Goal: Task Accomplishment & Management: Manage account settings

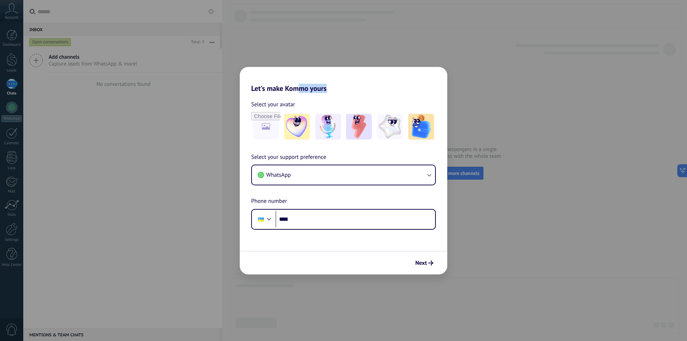
drag, startPoint x: 301, startPoint y: 74, endPoint x: 330, endPoint y: 70, distance: 28.9
click at [330, 70] on h2 "Let's make Kommo yours" at bounding box center [343, 80] width 207 height 26
click at [326, 84] on h2 "Let's make Kommo yours" at bounding box center [343, 80] width 207 height 26
click at [365, 94] on div "Select your avatar Select your support preference WhatsApp Phone number Phone *…" at bounding box center [343, 161] width 207 height 137
click at [302, 167] on button "WhatsApp" at bounding box center [343, 174] width 183 height 19
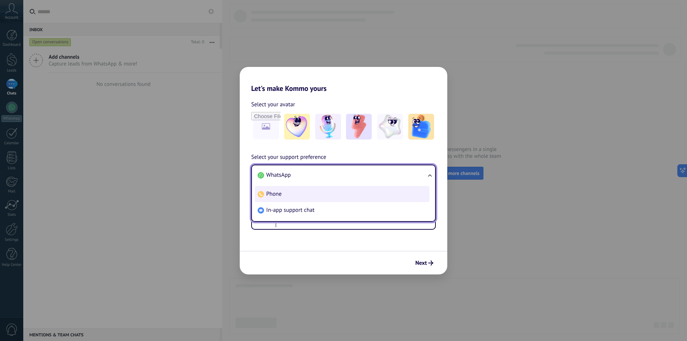
click at [284, 192] on li "Phone" at bounding box center [342, 194] width 174 height 16
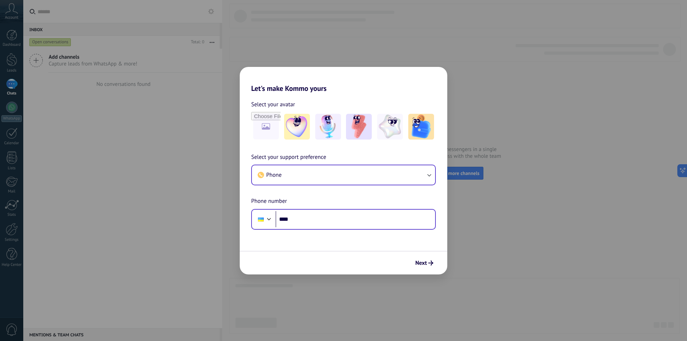
click at [305, 209] on div "Phone ****" at bounding box center [343, 219] width 185 height 21
click at [305, 218] on input "****" at bounding box center [354, 219] width 159 height 16
click at [266, 222] on div at bounding box center [261, 219] width 14 height 15
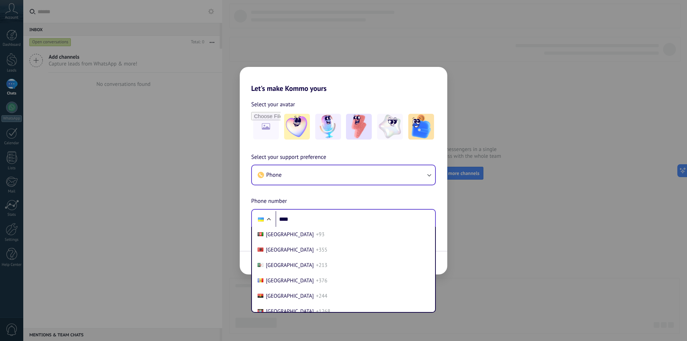
scroll to position [2974, 0]
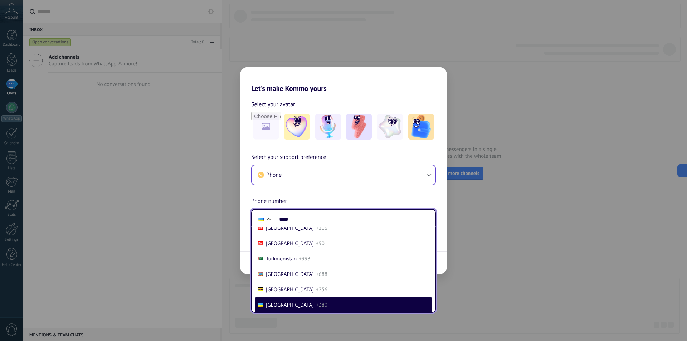
click at [276, 299] on li "[GEOGRAPHIC_DATA] +380" at bounding box center [343, 304] width 177 height 15
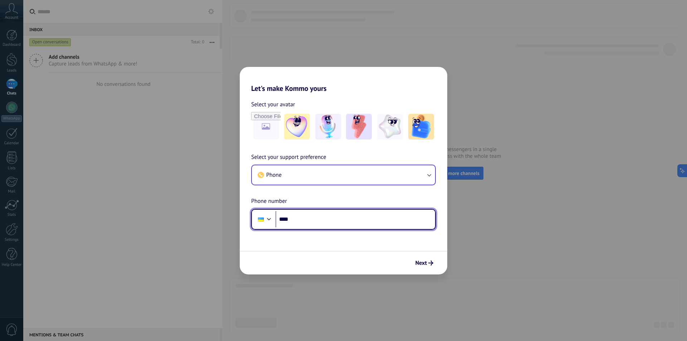
click at [260, 211] on div "Phone ****" at bounding box center [343, 219] width 185 height 21
click at [261, 220] on div at bounding box center [261, 219] width 6 height 4
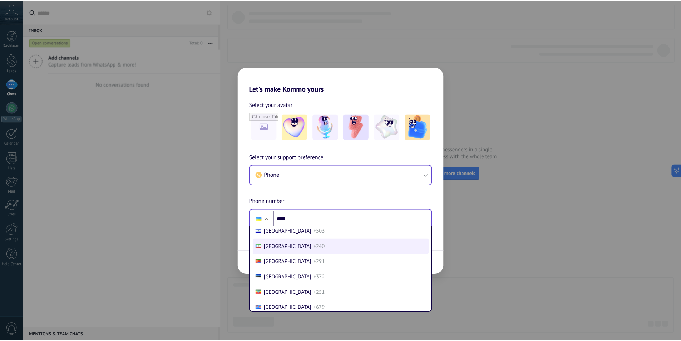
scroll to position [3025, 0]
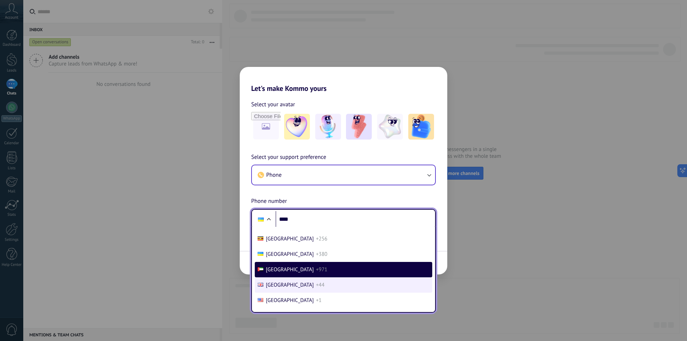
click at [287, 279] on li "[GEOGRAPHIC_DATA] +44" at bounding box center [343, 284] width 177 height 15
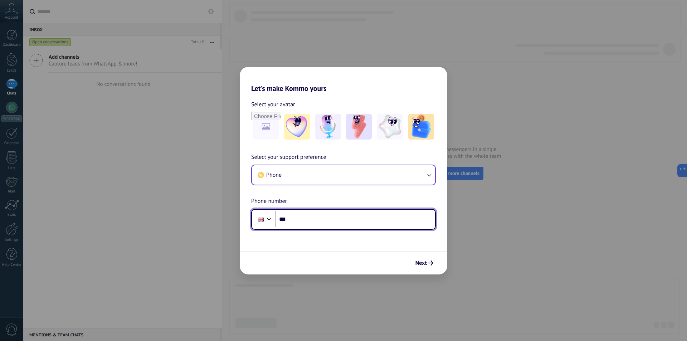
click at [304, 222] on input "****" at bounding box center [354, 219] width 159 height 16
paste input "**********"
click at [297, 216] on input "**********" at bounding box center [354, 219] width 159 height 16
drag, startPoint x: 294, startPoint y: 216, endPoint x: 383, endPoint y: 90, distance: 154.6
click at [295, 216] on input "**********" at bounding box center [354, 219] width 159 height 16
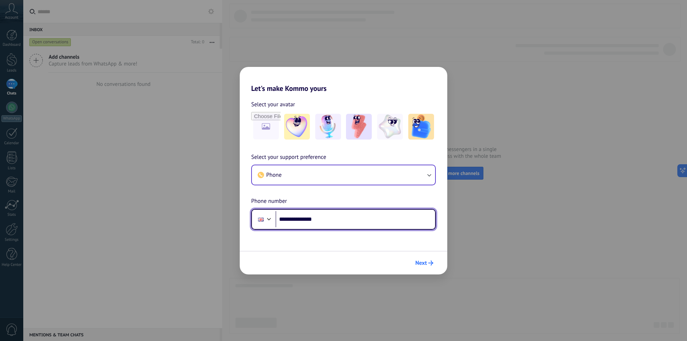
type input "**********"
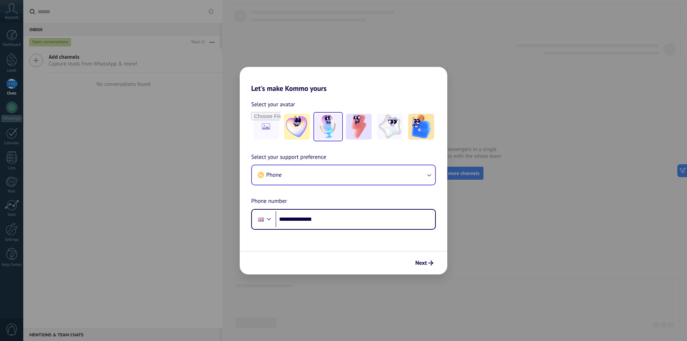
drag, startPoint x: 426, startPoint y: 265, endPoint x: 326, endPoint y: 127, distance: 170.5
click at [334, 127] on form "**********" at bounding box center [343, 184] width 207 height 182
click at [310, 132] on div at bounding box center [296, 126] width 29 height 29
click at [417, 262] on span "Next" at bounding box center [420, 262] width 11 height 5
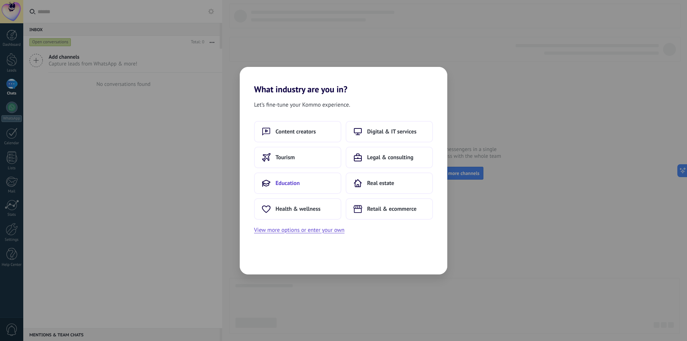
click at [297, 186] on span "Education" at bounding box center [287, 182] width 24 height 7
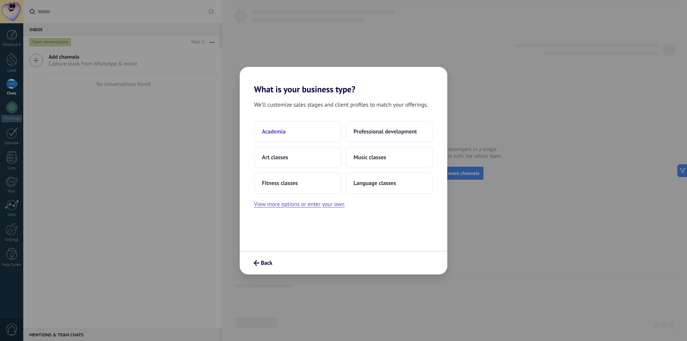
click at [294, 134] on button "Academia" at bounding box center [297, 131] width 87 height 21
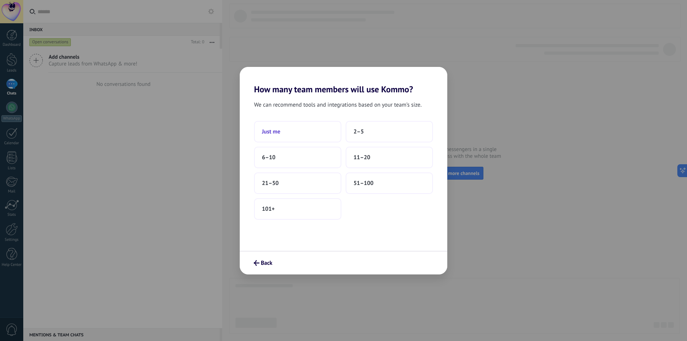
click at [287, 131] on button "Just me" at bounding box center [297, 131] width 87 height 21
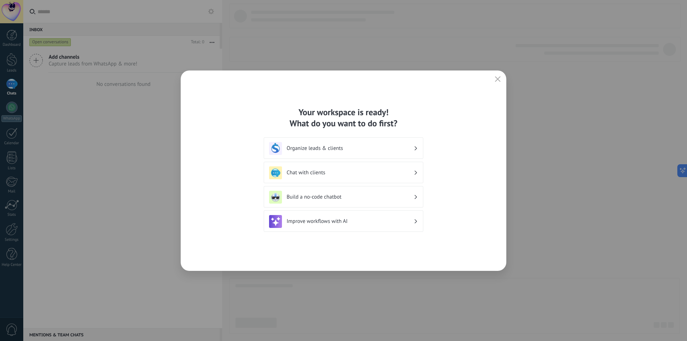
click at [368, 147] on h3 "Organize leads & clients" at bounding box center [349, 148] width 127 height 7
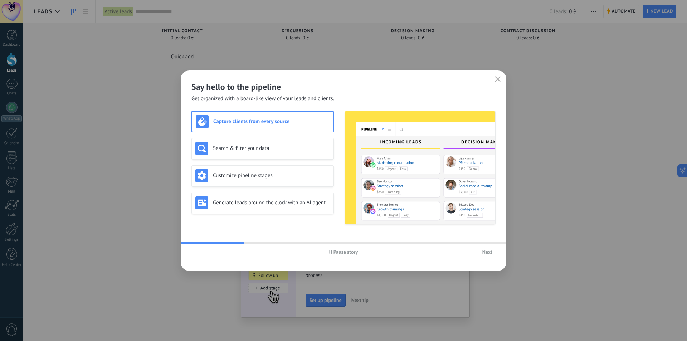
click at [495, 80] on icon "button" at bounding box center [498, 79] width 6 height 6
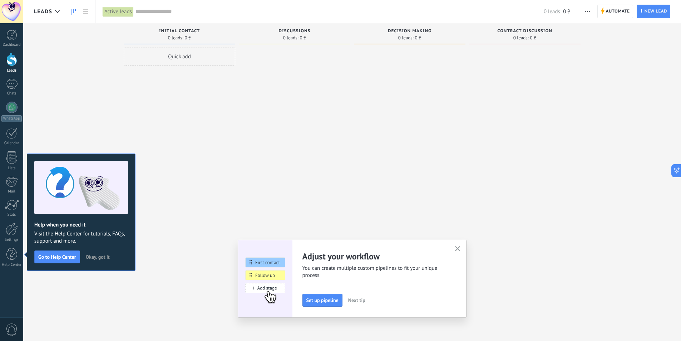
click at [458, 245] on button "button" at bounding box center [457, 249] width 9 height 10
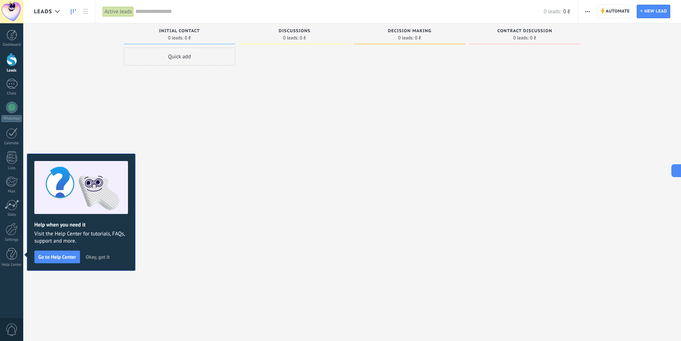
click at [234, 225] on div "Quick add" at bounding box center [180, 171] width 112 height 247
click at [216, 135] on div "Quick add" at bounding box center [180, 171] width 112 height 247
click at [98, 259] on span "Okay, got it" at bounding box center [98, 256] width 24 height 5
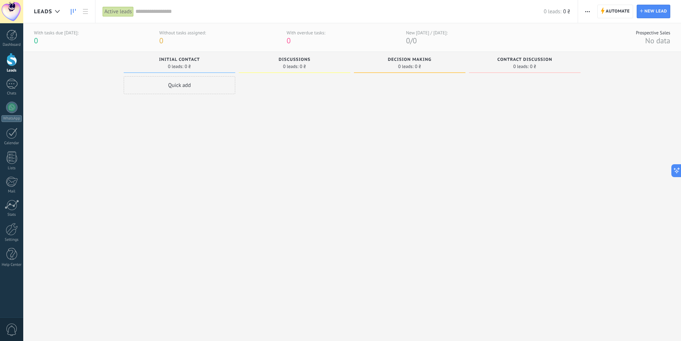
click at [41, 9] on span "Leads" at bounding box center [43, 11] width 18 height 7
click at [45, 9] on body ".abccls-1,.abccls-2{fill-rule:evenodd}.abccls-2{fill:#fff} .abfcls-1{fill:none}…" at bounding box center [343, 170] width 687 height 341
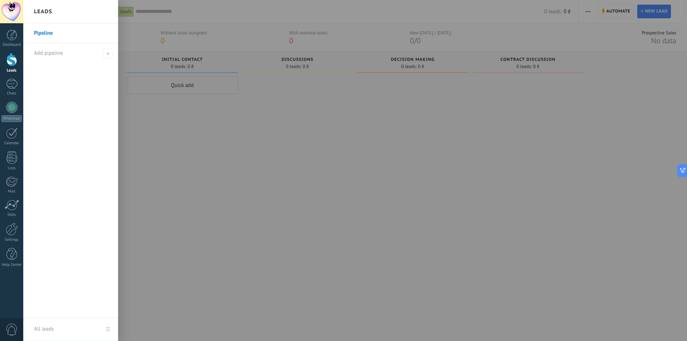
click at [19, 14] on div at bounding box center [11, 11] width 23 height 23
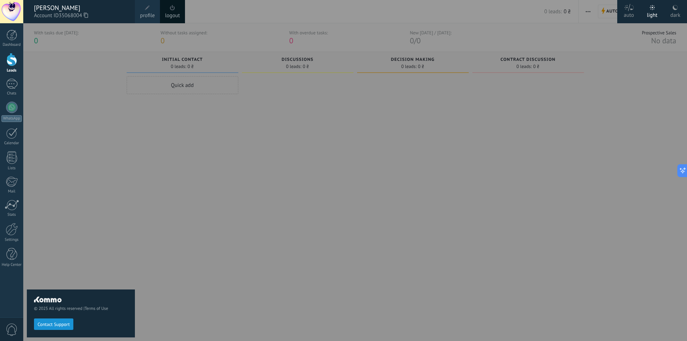
click at [439, 165] on div at bounding box center [366, 170] width 687 height 341
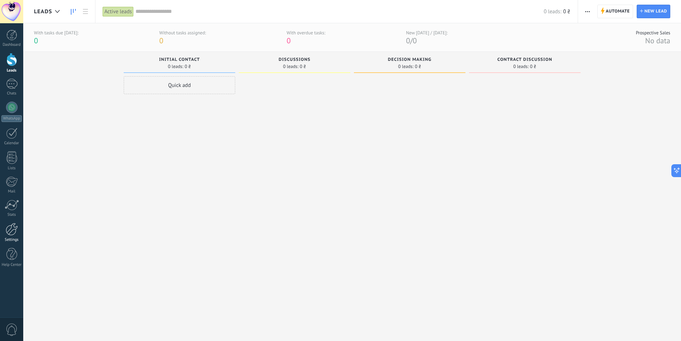
click at [12, 232] on div at bounding box center [12, 229] width 12 height 13
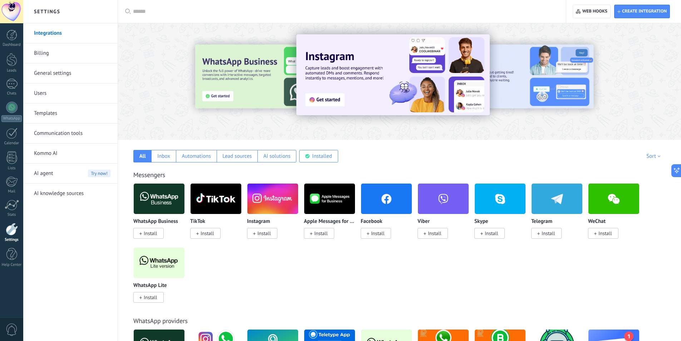
click at [52, 171] on span "AI agent" at bounding box center [43, 173] width 19 height 20
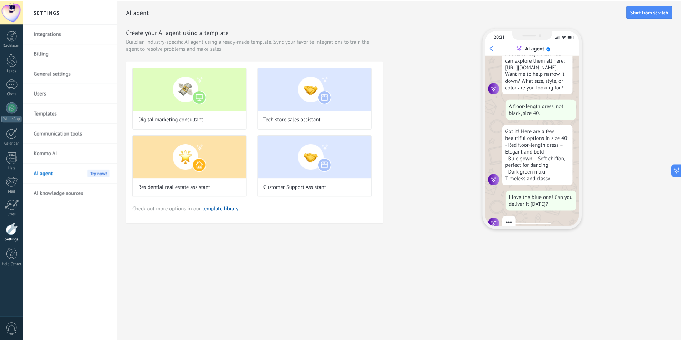
scroll to position [59, 0]
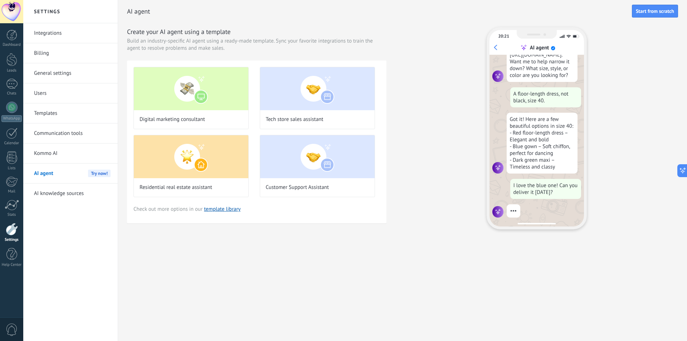
click at [59, 151] on link "Kommo AI" at bounding box center [72, 153] width 77 height 20
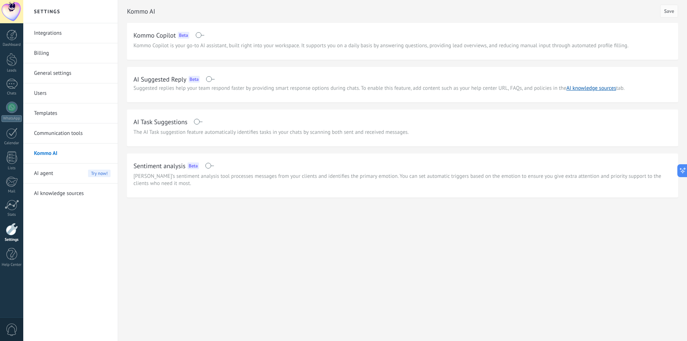
click at [57, 137] on link "Communication tools" at bounding box center [72, 133] width 77 height 20
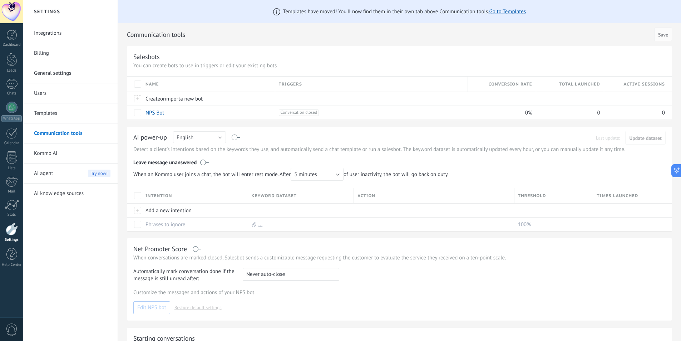
click at [65, 117] on link "Templates" at bounding box center [72, 113] width 77 height 20
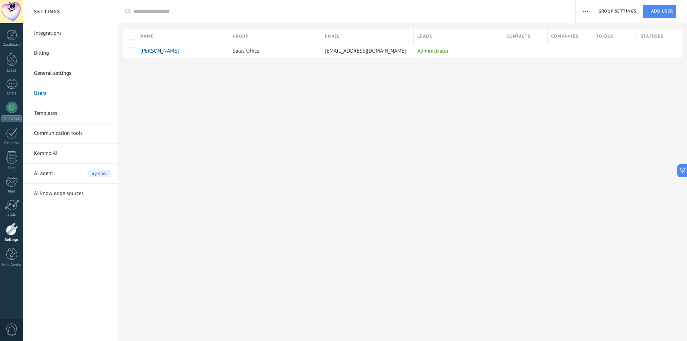
click at [63, 75] on body ".abccls-1,.abccls-2{fill-rule:evenodd}.abccls-2{fill:#fff} .abfcls-1{fill:none}…" at bounding box center [343, 170] width 687 height 341
click at [63, 75] on link "General settings" at bounding box center [72, 73] width 77 height 20
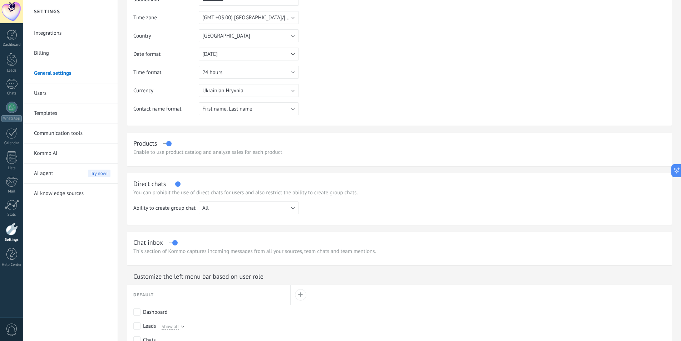
scroll to position [72, 0]
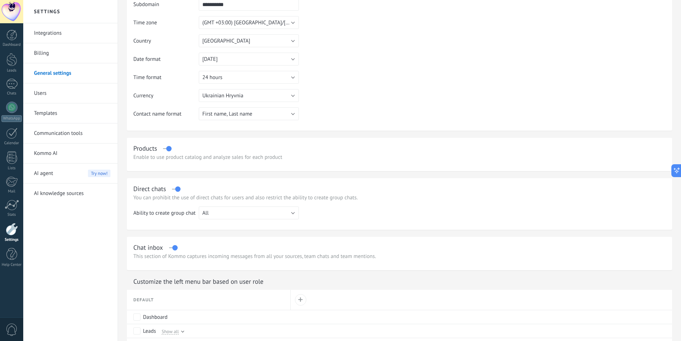
click at [67, 35] on link "Integrations" at bounding box center [72, 33] width 77 height 20
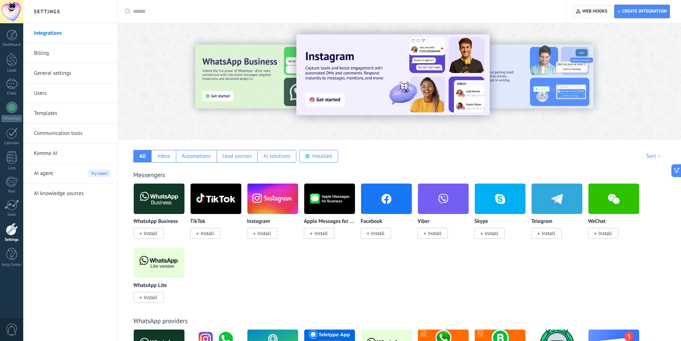
click at [587, 13] on span "Web hooks 0" at bounding box center [594, 12] width 25 height 6
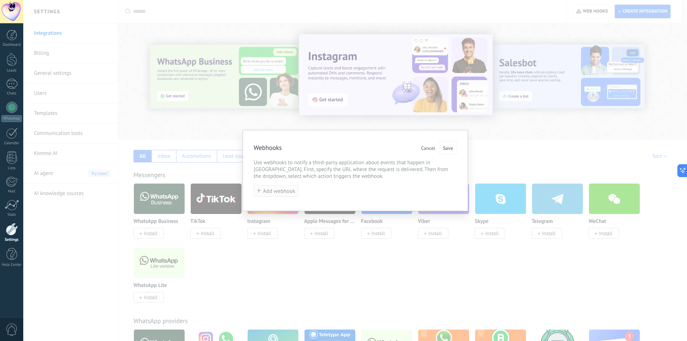
click at [280, 192] on span "Add webhook" at bounding box center [279, 190] width 32 height 5
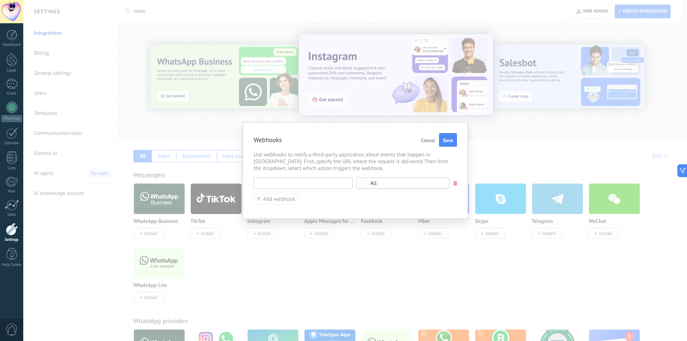
click at [281, 182] on input "text" at bounding box center [303, 182] width 99 height 11
type input "********"
drag, startPoint x: 348, startPoint y: 170, endPoint x: 280, endPoint y: 159, distance: 68.8
click at [280, 159] on span "Use webhooks to notify a third-party application about events that happen in [G…" at bounding box center [355, 158] width 203 height 20
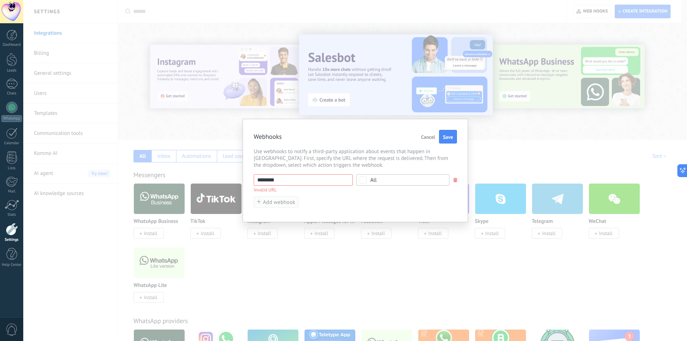
click at [280, 199] on button "Add webhook" at bounding box center [276, 202] width 45 height 12
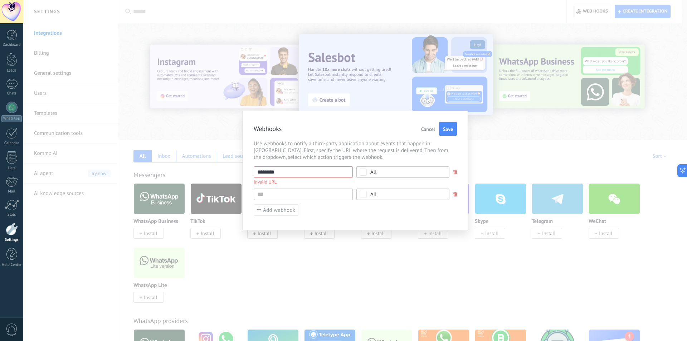
click at [454, 170] on div "******** Invalid URL Select all Lead added Contact added Company added Task add…" at bounding box center [355, 175] width 203 height 18
click at [453, 173] on span at bounding box center [455, 172] width 4 height 5
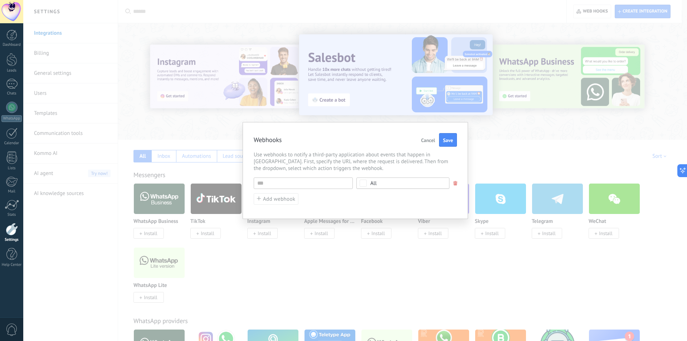
click at [450, 184] on div "Invalid URL Select all Lead added Contact added Company added Task added Incomi…" at bounding box center [355, 182] width 203 height 11
click at [452, 183] on span at bounding box center [454, 183] width 5 height 5
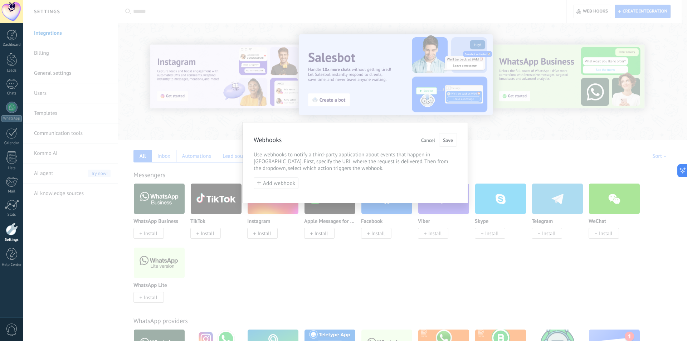
click at [457, 183] on div "Webhooks Cancel Save Use webhooks to notify a third-party application about eve…" at bounding box center [354, 162] width 225 height 81
click at [431, 138] on span "Cancel" at bounding box center [428, 140] width 14 height 5
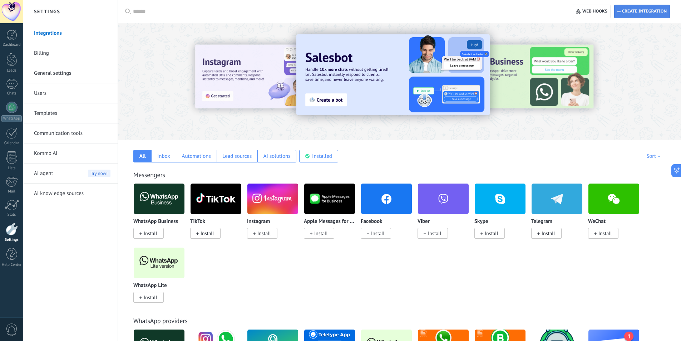
click at [648, 10] on span "Create integration" at bounding box center [644, 12] width 45 height 6
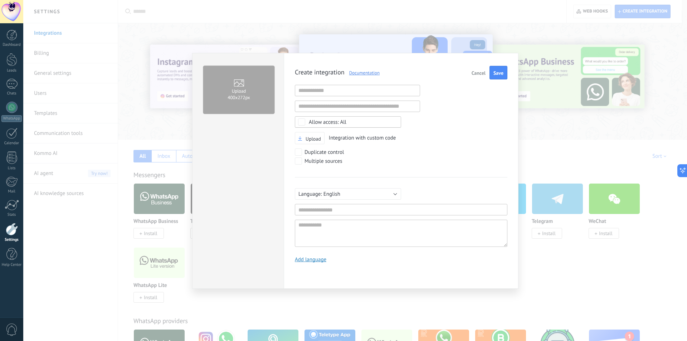
scroll to position [7, 0]
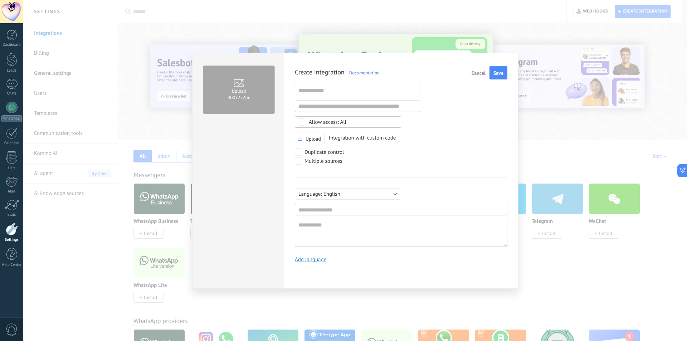
click at [437, 45] on div "Upload 400х272px Create integration Documentation Cancel Save Invalid URL Inval…" at bounding box center [354, 170] width 663 height 341
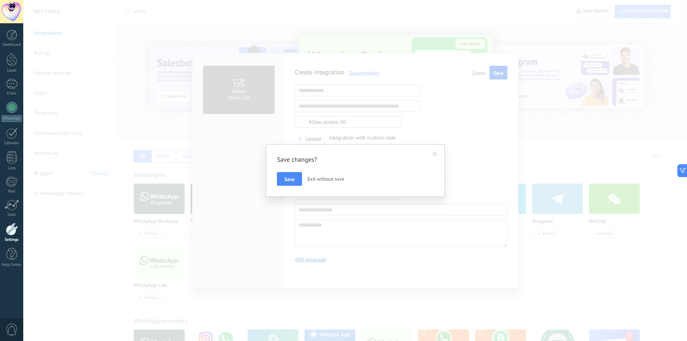
drag, startPoint x: 440, startPoint y: 160, endPoint x: 437, endPoint y: 155, distance: 5.5
click at [438, 158] on span at bounding box center [435, 154] width 12 height 12
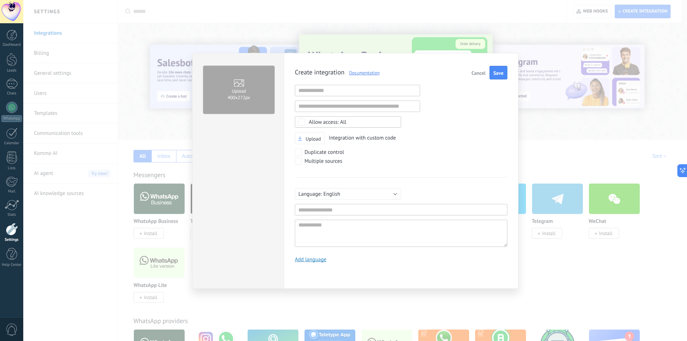
click at [476, 72] on span "Cancel" at bounding box center [478, 72] width 14 height 5
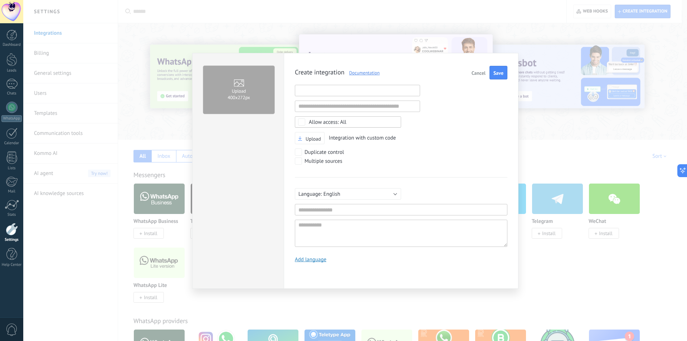
click at [315, 89] on input "text" at bounding box center [357, 90] width 125 height 11
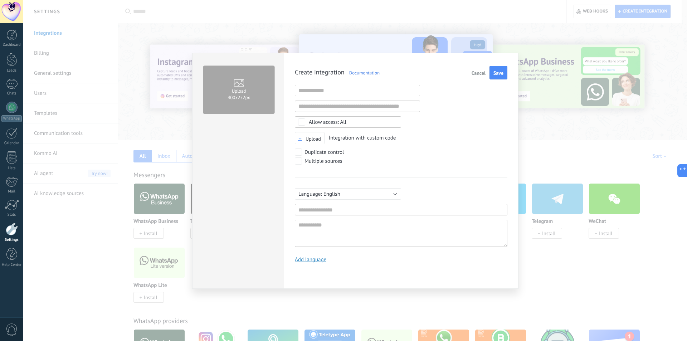
click at [408, 59] on div "Create integration Documentation Cancel Save Invalid URL Invalid URL Select non…" at bounding box center [401, 171] width 235 height 236
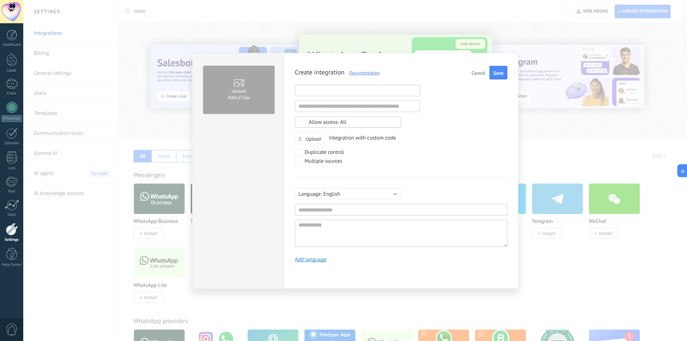
click at [314, 89] on input "text" at bounding box center [357, 90] width 125 height 11
paste input "**********"
type input "**********"
click at [438, 110] on div "**********" at bounding box center [401, 167] width 212 height 202
drag, startPoint x: 351, startPoint y: 154, endPoint x: 361, endPoint y: 157, distance: 9.7
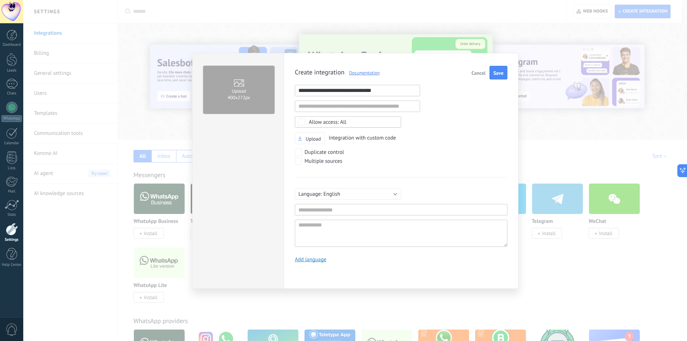
click at [361, 157] on div "Duplicate control" at bounding box center [384, 152] width 179 height 9
click at [324, 192] on span "English" at bounding box center [331, 194] width 17 height 7
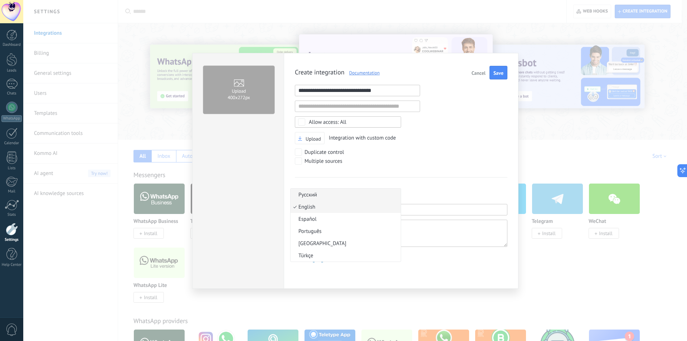
click at [329, 192] on span "Русский" at bounding box center [344, 194] width 108 height 7
click at [363, 173] on div "**********" at bounding box center [401, 167] width 212 height 202
click at [316, 210] on input "text" at bounding box center [401, 209] width 212 height 11
type input "*"
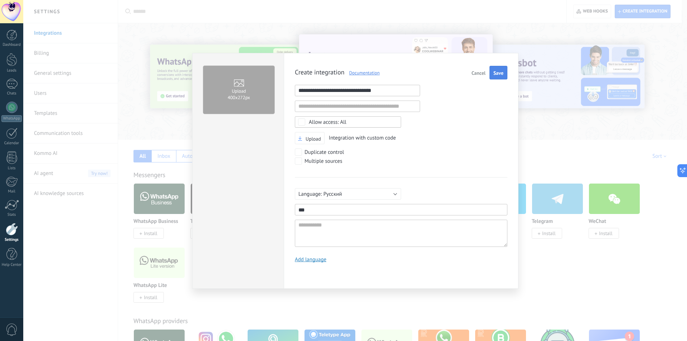
type input "***"
drag, startPoint x: 495, startPoint y: 70, endPoint x: 493, endPoint y: 100, distance: 30.4
click at [495, 71] on span "Save" at bounding box center [498, 72] width 10 height 5
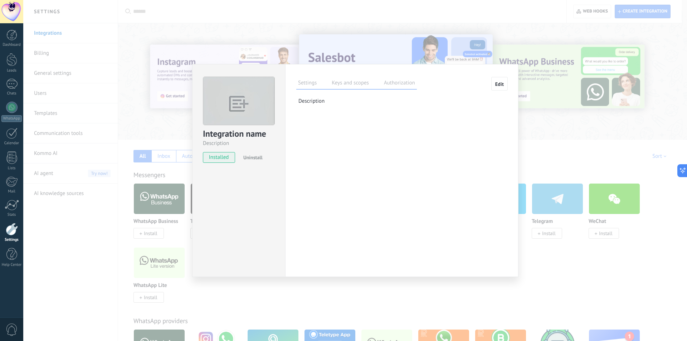
click at [356, 85] on label "Keys and scopes" at bounding box center [350, 84] width 41 height 10
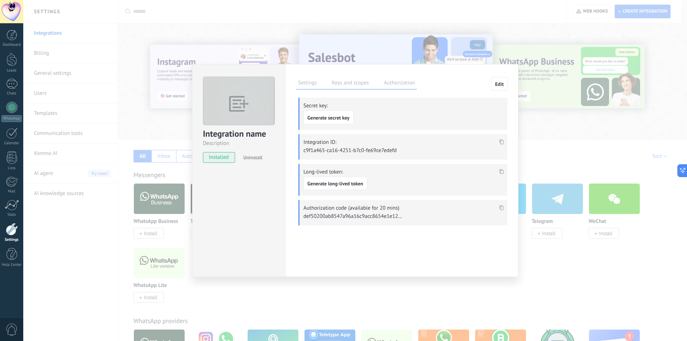
drag, startPoint x: 403, startPoint y: 150, endPoint x: 309, endPoint y: 150, distance: 94.8
click at [309, 150] on div "Integration ID: c9f1a465-ca16-4251-b7c0-fe69ce7edefd" at bounding box center [402, 146] width 209 height 25
click at [407, 85] on label "Authorization" at bounding box center [399, 84] width 35 height 10
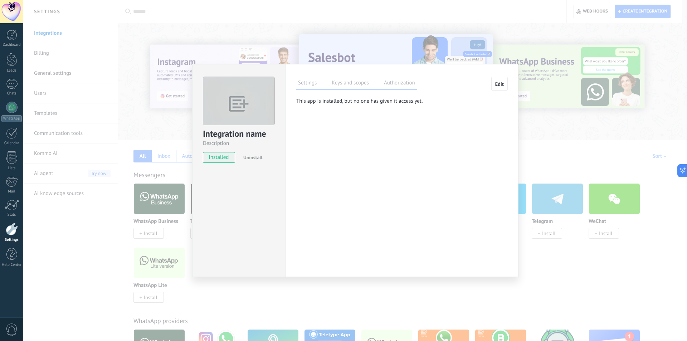
click at [350, 82] on label "Keys and scopes" at bounding box center [350, 84] width 41 height 10
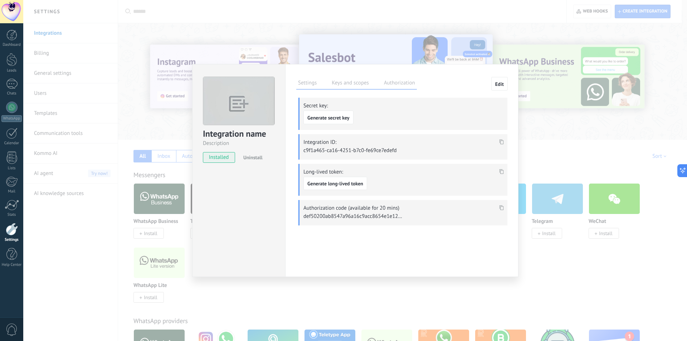
click at [295, 85] on div "Settings Keys and scopes Authorization Edit Secret key: Generate secret key Int…" at bounding box center [401, 170] width 233 height 213
click at [380, 84] on div "Settings Keys and scopes Authorization" at bounding box center [356, 83] width 121 height 13
click at [383, 85] on label "Authorization" at bounding box center [399, 84] width 35 height 10
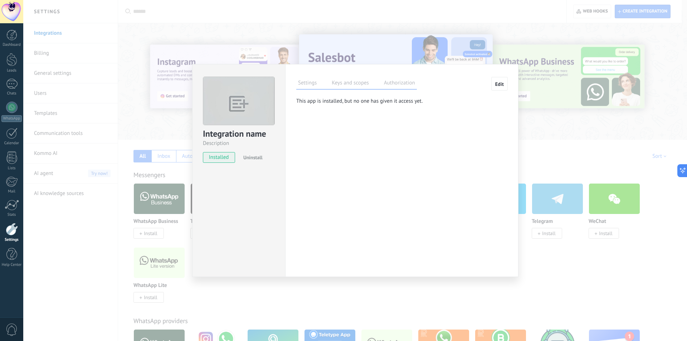
drag, startPoint x: 428, startPoint y: 101, endPoint x: 328, endPoint y: 101, distance: 99.4
click at [328, 101] on p "This app is installed, but no one has given it access yet." at bounding box center [395, 101] width 198 height 7
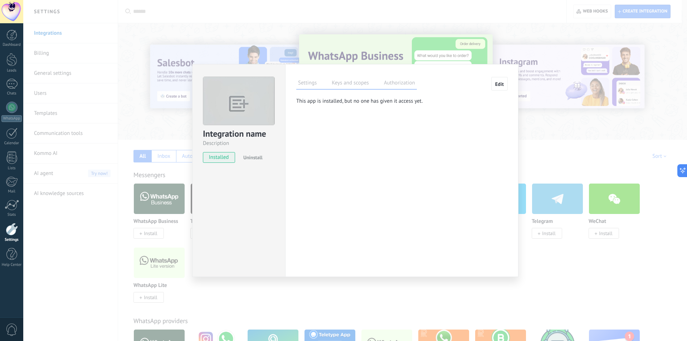
click at [357, 84] on label "Keys and scopes" at bounding box center [350, 84] width 41 height 10
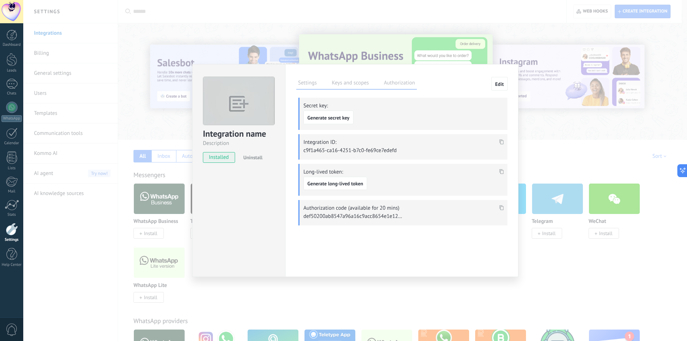
drag, startPoint x: 304, startPoint y: 173, endPoint x: 349, endPoint y: 170, distance: 44.8
click at [349, 170] on p "Long-lived token:" at bounding box center [403, 171] width 200 height 7
click at [315, 80] on label "Settings" at bounding box center [307, 84] width 22 height 10
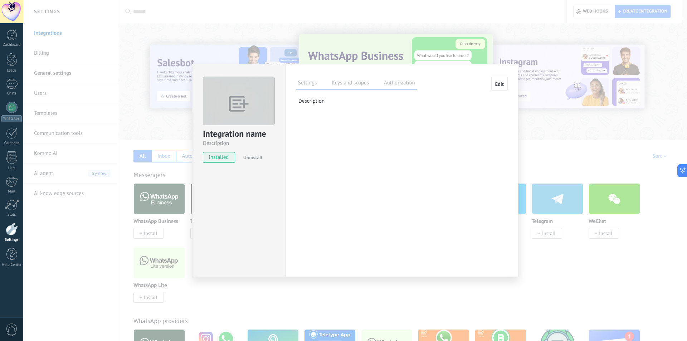
click at [498, 85] on span "Edit" at bounding box center [499, 84] width 9 height 5
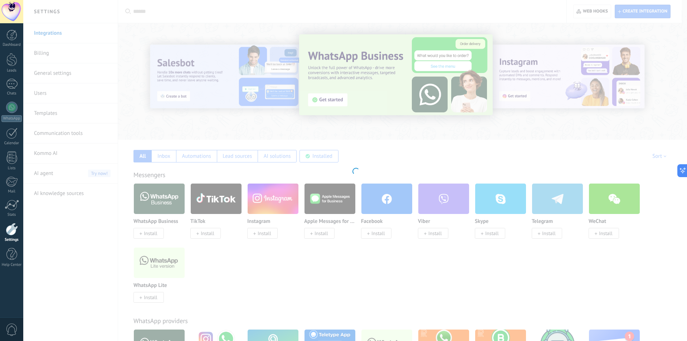
type textarea "**********"
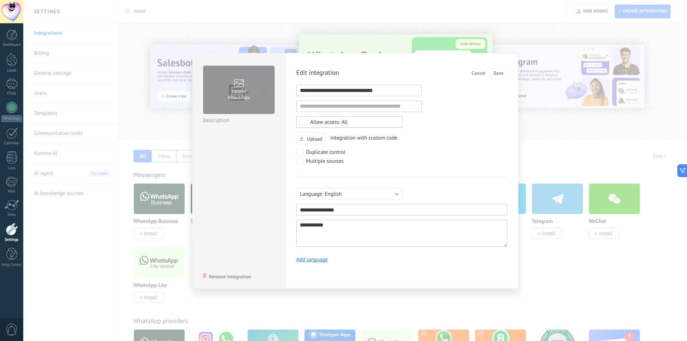
click at [368, 88] on input "1" at bounding box center [358, 90] width 125 height 11
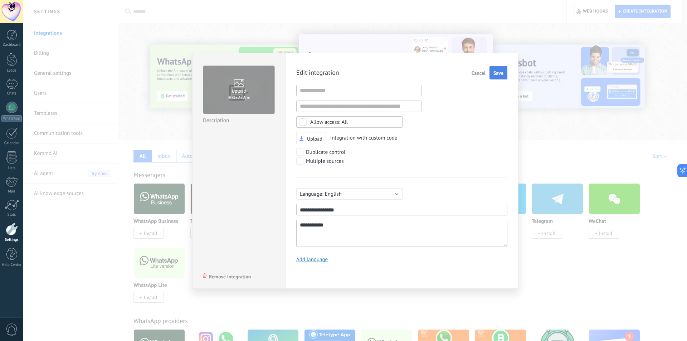
click at [504, 77] on button "Save" at bounding box center [498, 73] width 18 height 14
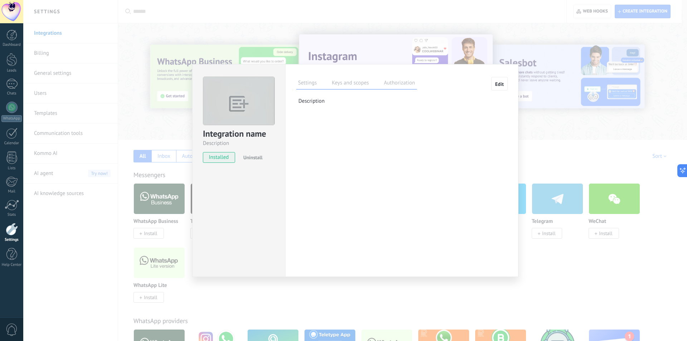
click at [352, 78] on div "Settings Keys and scopes Authorization" at bounding box center [356, 83] width 121 height 13
click at [347, 80] on label "Keys and scopes" at bounding box center [350, 84] width 41 height 10
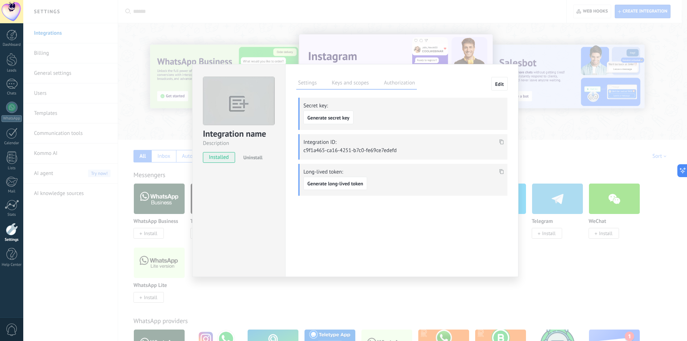
click at [319, 83] on div "Settings Keys and scopes Authorization" at bounding box center [356, 83] width 121 height 13
click at [315, 83] on label "Settings" at bounding box center [307, 84] width 22 height 10
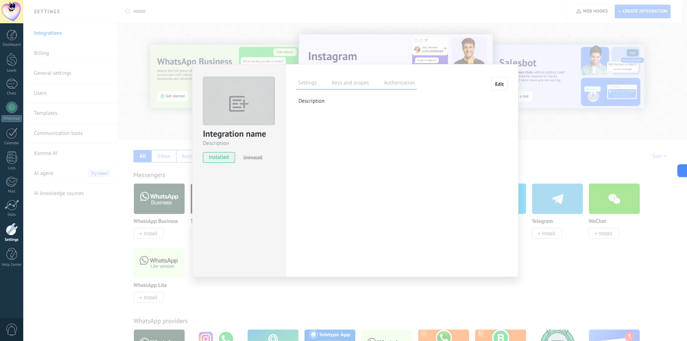
click at [496, 80] on button "Edit" at bounding box center [499, 84] width 16 height 14
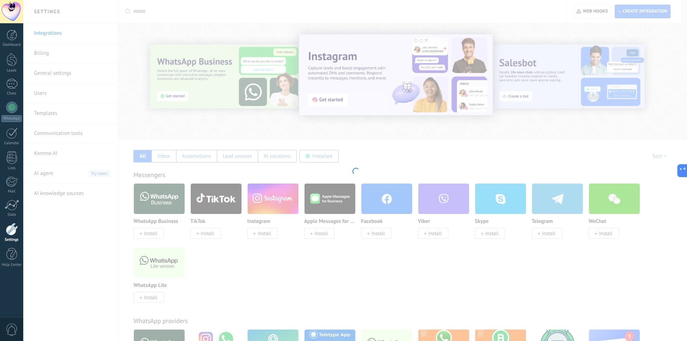
type textarea "**********"
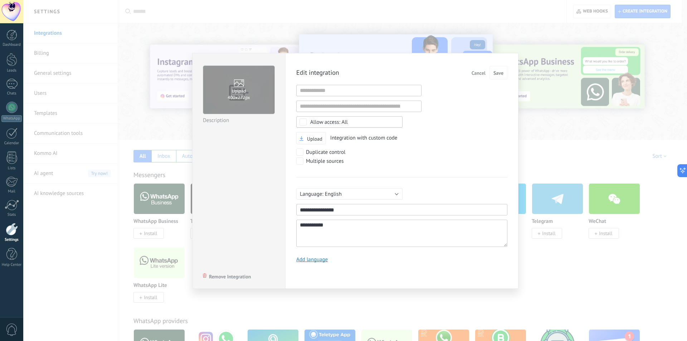
drag, startPoint x: 419, startPoint y: 136, endPoint x: 323, endPoint y: 147, distance: 96.5
click at [345, 138] on div "Upload Integration with custom code" at bounding box center [401, 138] width 211 height 13
click at [283, 207] on div "**********" at bounding box center [355, 171] width 326 height 236
type input "*"
type input "***"
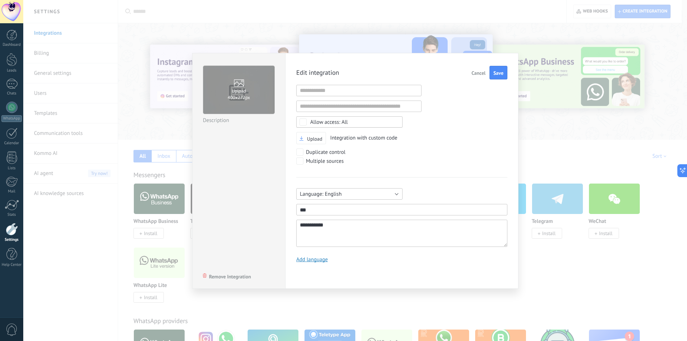
click at [318, 193] on button "English" at bounding box center [349, 193] width 106 height 11
click at [323, 192] on span "Русский" at bounding box center [346, 194] width 108 height 7
click at [497, 74] on span "Save" at bounding box center [498, 72] width 10 height 5
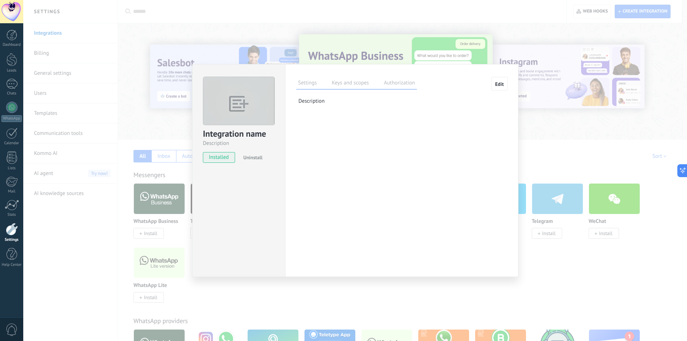
click at [332, 78] on div "Settings Keys and scopes Authorization" at bounding box center [356, 83] width 121 height 13
click at [360, 90] on div "Settings Keys and scopes Authorization Edit Secret key: Generate secret key Int…" at bounding box center [401, 95] width 211 height 36
click at [348, 78] on div "Settings Keys and scopes Authorization" at bounding box center [356, 83] width 121 height 13
click at [348, 84] on label "Keys and scopes" at bounding box center [350, 84] width 41 height 10
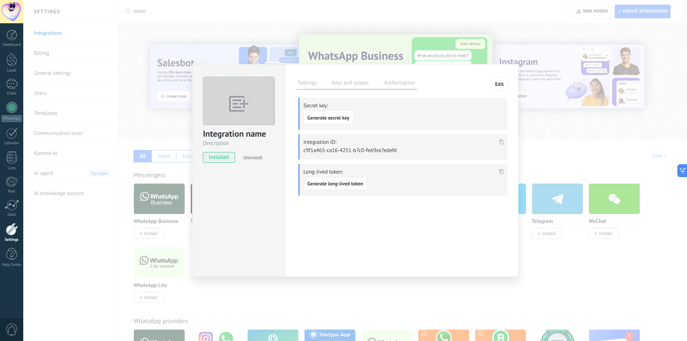
click at [335, 183] on span "Generate long-lived token" at bounding box center [335, 183] width 56 height 5
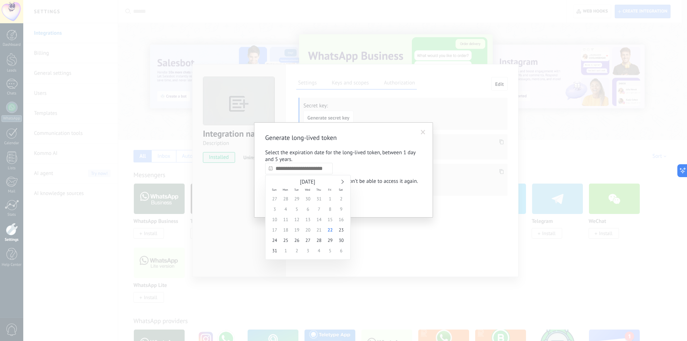
click at [305, 168] on input "text" at bounding box center [299, 168] width 68 height 11
click at [369, 166] on div "Generate long-lived token Select the expiration date for the long-lived token, …" at bounding box center [343, 169] width 157 height 73
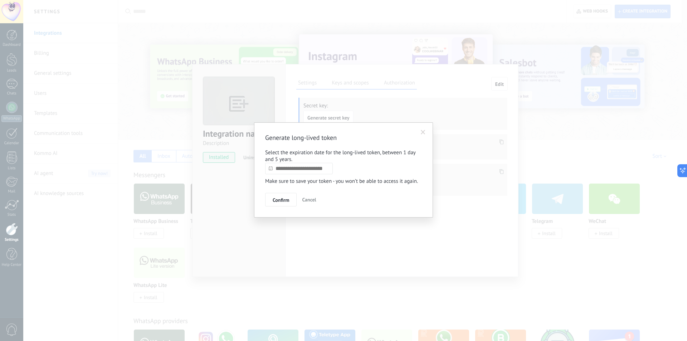
click at [425, 133] on span at bounding box center [423, 132] width 5 height 5
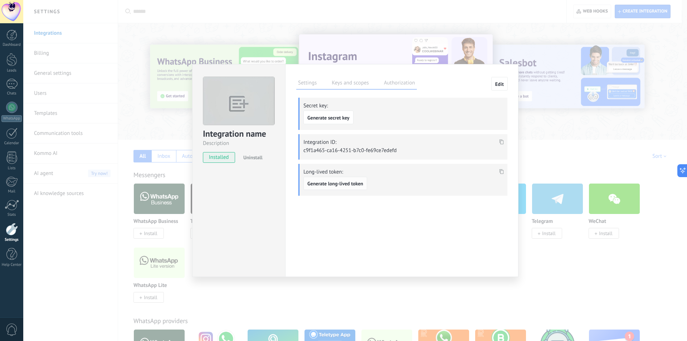
click at [336, 183] on span "Generate long-lived token" at bounding box center [335, 183] width 56 height 5
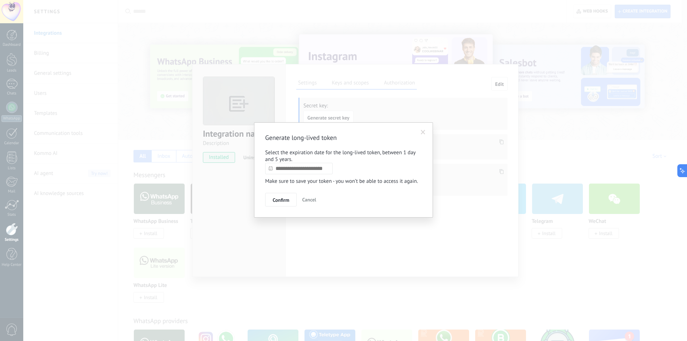
click at [311, 169] on input "text" at bounding box center [299, 168] width 68 height 11
click at [344, 181] on div "[DATE]" at bounding box center [308, 182] width 78 height 6
click at [335, 181] on div "[DATE]" at bounding box center [308, 182] width 78 height 6
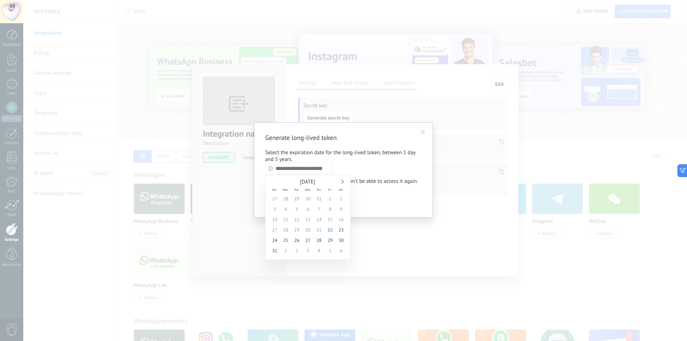
click at [340, 182] on link at bounding box center [341, 181] width 4 height 4
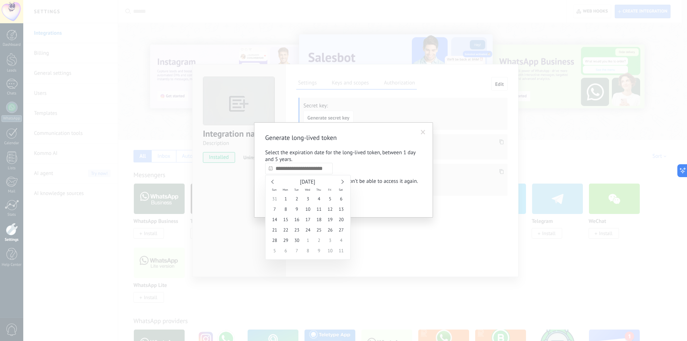
click at [340, 182] on link at bounding box center [341, 181] width 4 height 4
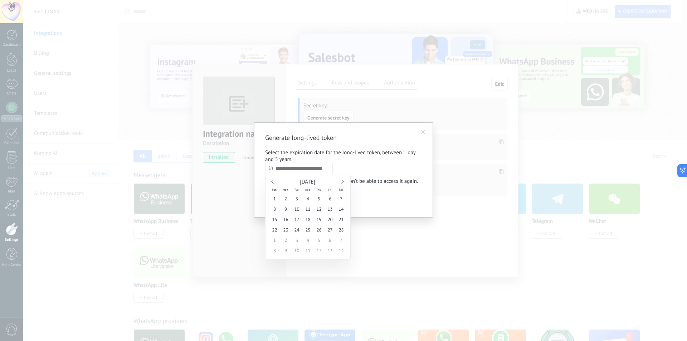
click at [340, 182] on link at bounding box center [341, 181] width 4 height 4
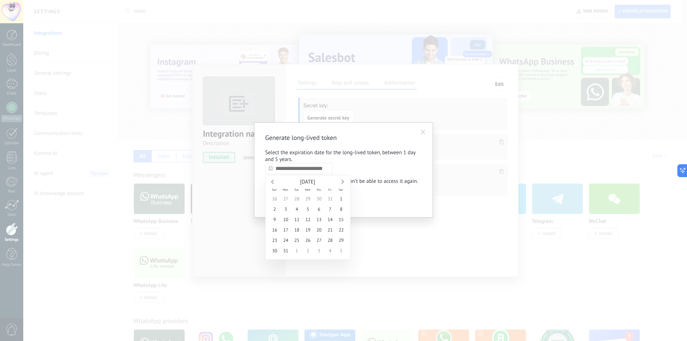
click at [340, 182] on link at bounding box center [341, 181] width 4 height 4
click at [301, 244] on div "30 31 1 2 3 4 5 6 7 8 9 10 11 12 13 14 15 16 17 18 19 20 21 22 23 24 25 26 27 2…" at bounding box center [308, 224] width 78 height 62
type input "**********"
click at [306, 238] on span "30" at bounding box center [307, 240] width 11 height 10
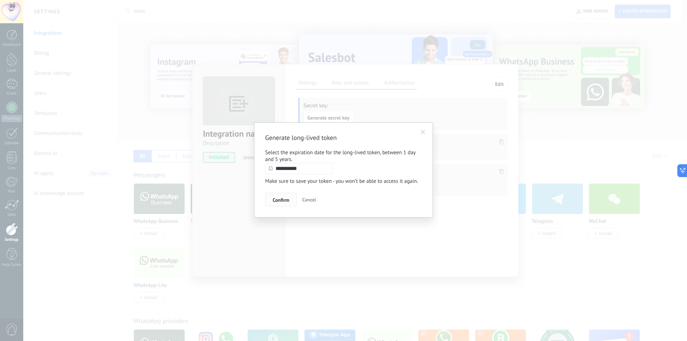
click at [270, 197] on button "Confirm" at bounding box center [280, 200] width 31 height 14
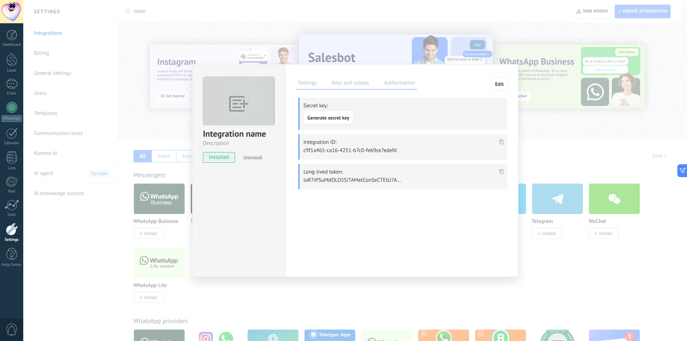
click at [507, 168] on div "Long-lived token:" at bounding box center [402, 176] width 209 height 25
click at [499, 169] on use at bounding box center [501, 171] width 4 height 5
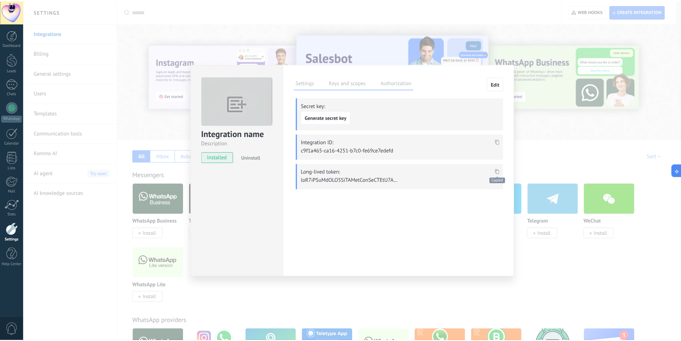
scroll to position [429, 0]
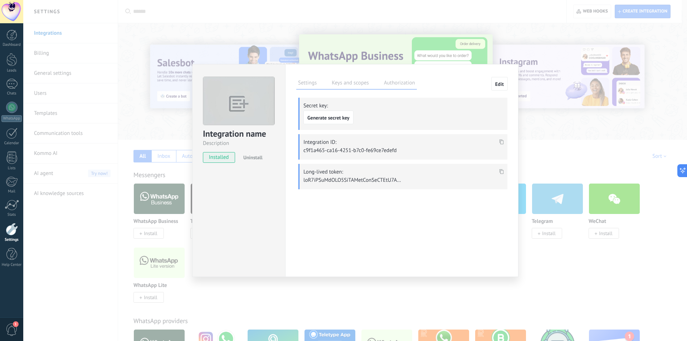
click at [314, 16] on div "Integration name Description installed Uninstall Settings Keys and scopes Autho…" at bounding box center [354, 170] width 663 height 341
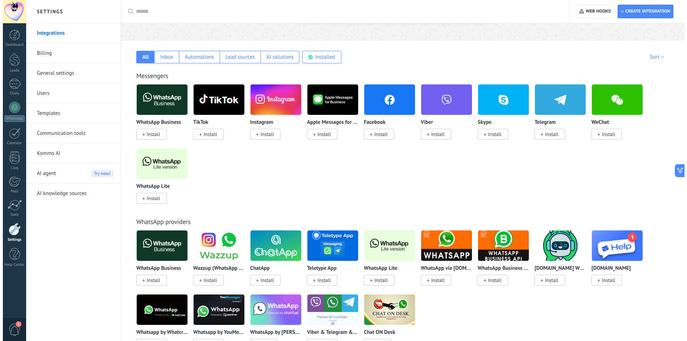
scroll to position [0, 0]
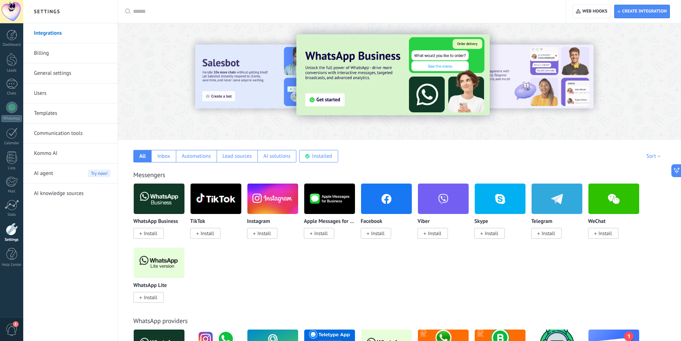
click at [15, 330] on span "1" at bounding box center [12, 329] width 12 height 13
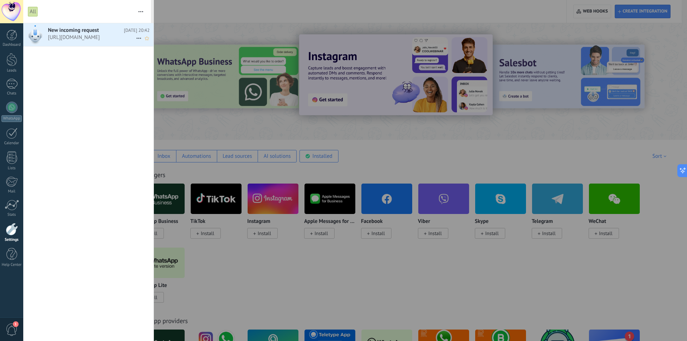
click at [107, 38] on span "[URL][DOMAIN_NAME] •••" at bounding box center [92, 37] width 88 height 7
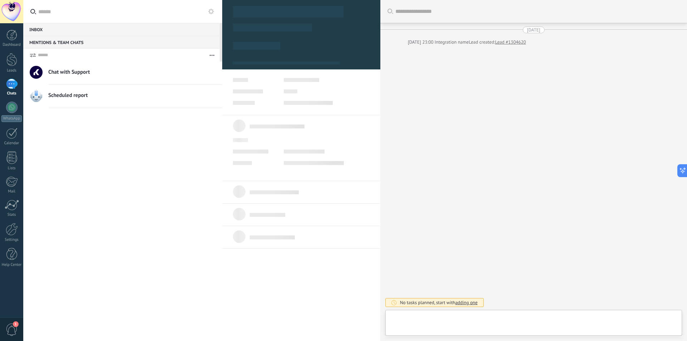
scroll to position [11, 0]
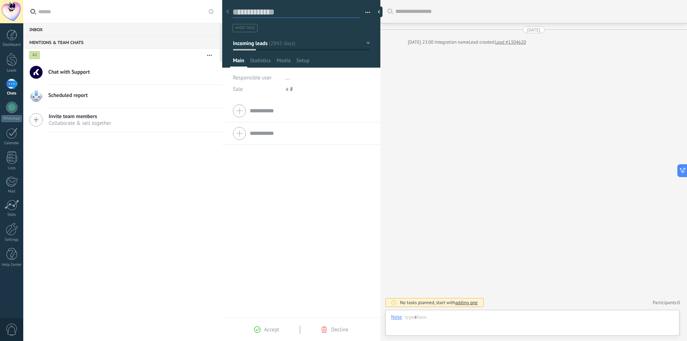
drag, startPoint x: 293, startPoint y: 14, endPoint x: 247, endPoint y: 14, distance: 45.8
click at [247, 14] on textarea at bounding box center [295, 12] width 127 height 11
click at [289, 183] on div "Company Work phone Work DD Mobile Fax Home Other Work phone Call Copy Edit Work…" at bounding box center [301, 209] width 158 height 218
click at [18, 62] on link "Leads" at bounding box center [11, 63] width 23 height 20
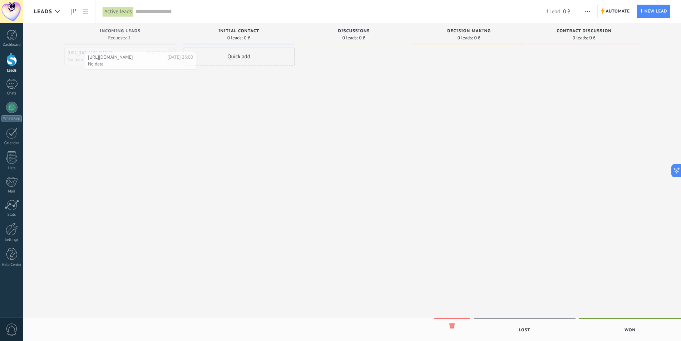
drag, startPoint x: 83, startPoint y: 56, endPoint x: 91, endPoint y: 60, distance: 9.1
click at [17, 63] on link "Leads" at bounding box center [11, 63] width 23 height 20
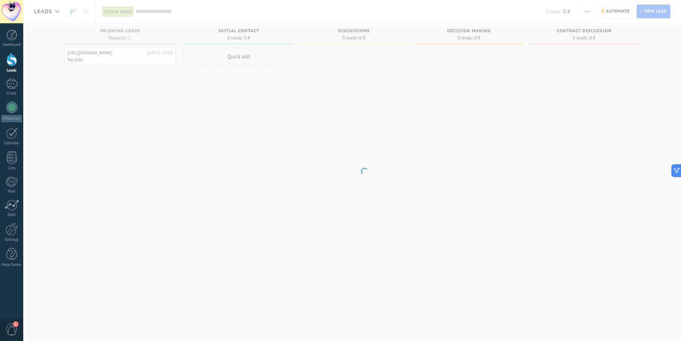
click at [100, 56] on body ".abccls-1,.abccls-2{fill-rule:evenodd}.abccls-2{fill:#fff} .abfcls-1{fill:none}…" at bounding box center [340, 170] width 681 height 341
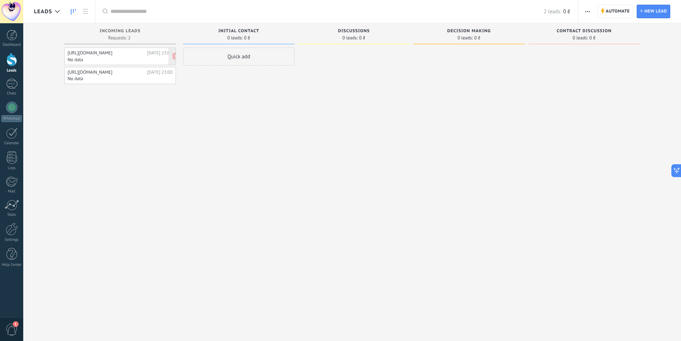
click at [112, 56] on div "[URL][DOMAIN_NAME] [DATE] 23:00 No data" at bounding box center [120, 56] width 105 height 13
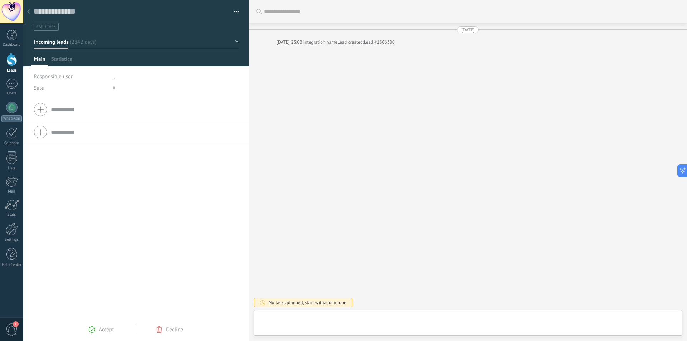
type textarea "**********"
click at [64, 60] on span "Statistics" at bounding box center [61, 61] width 21 height 10
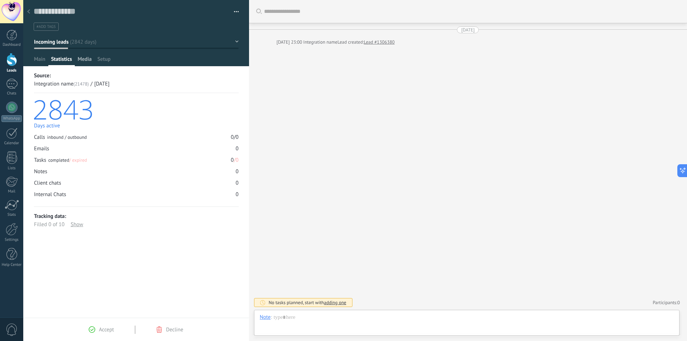
click at [81, 62] on span "Media" at bounding box center [85, 61] width 14 height 10
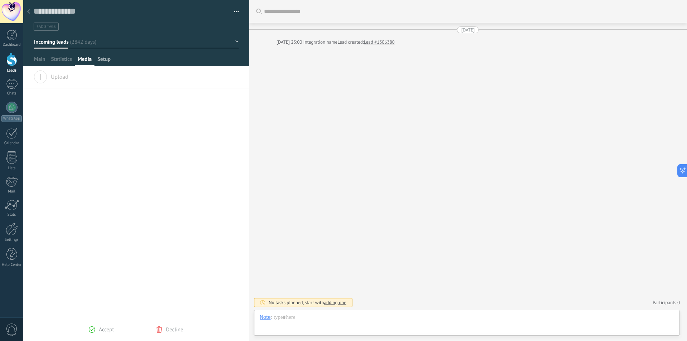
click at [102, 62] on span "Setup" at bounding box center [103, 61] width 13 height 10
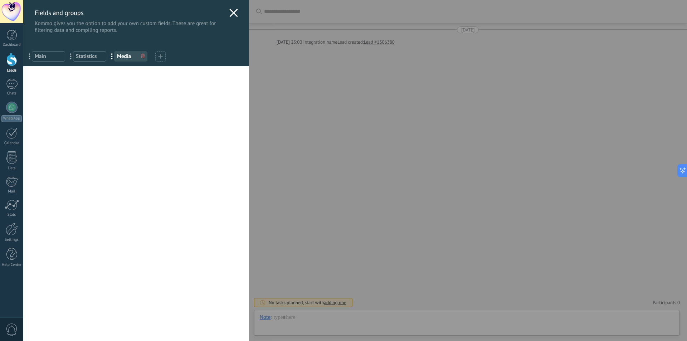
click at [229, 13] on icon at bounding box center [233, 13] width 9 height 9
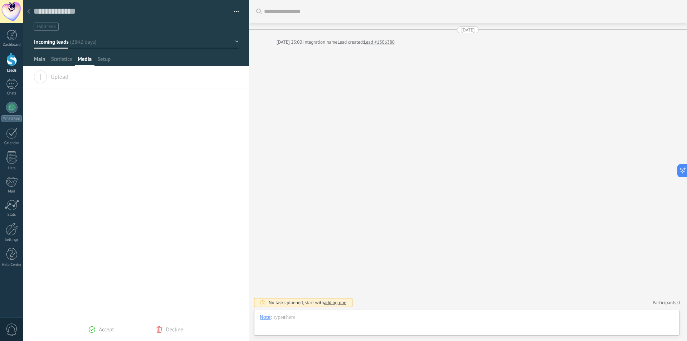
click at [38, 59] on span "Main" at bounding box center [39, 61] width 11 height 10
click at [72, 59] on div "Statistics" at bounding box center [61, 61] width 26 height 10
